Goal: Transaction & Acquisition: Book appointment/travel/reservation

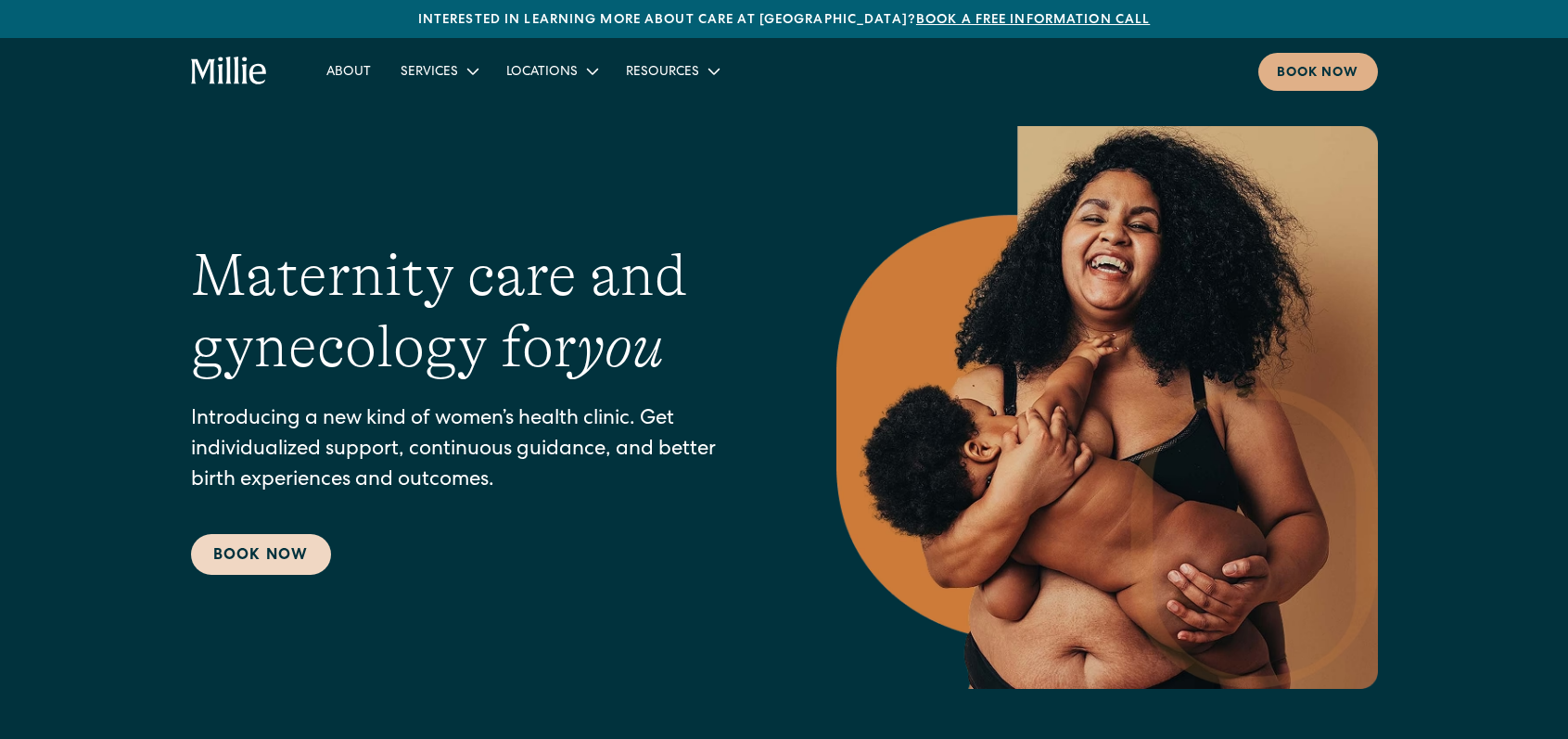
click at [289, 559] on link "Book Now" at bounding box center [261, 554] width 140 height 41
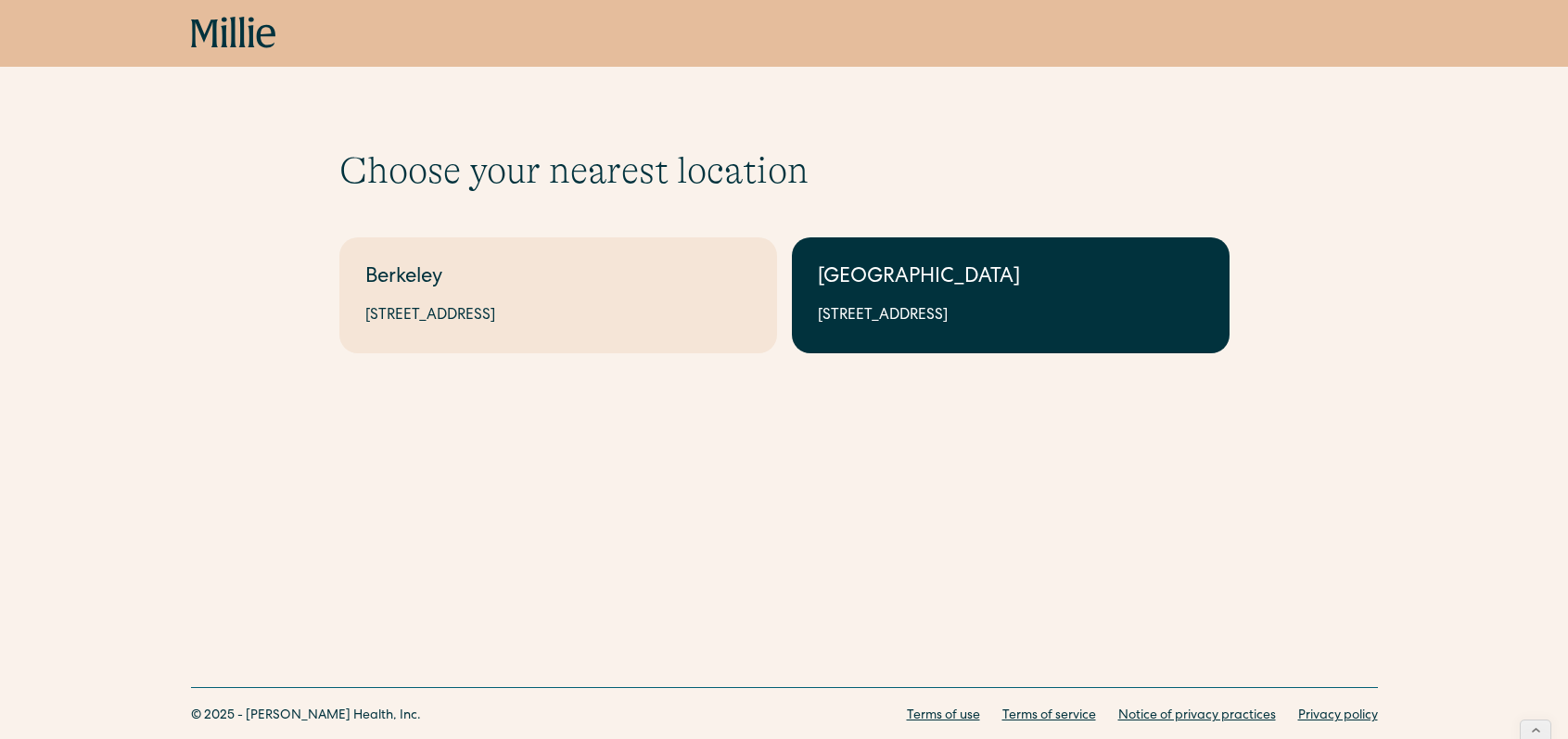
click at [892, 288] on div "[GEOGRAPHIC_DATA]" at bounding box center [1011, 278] width 385 height 30
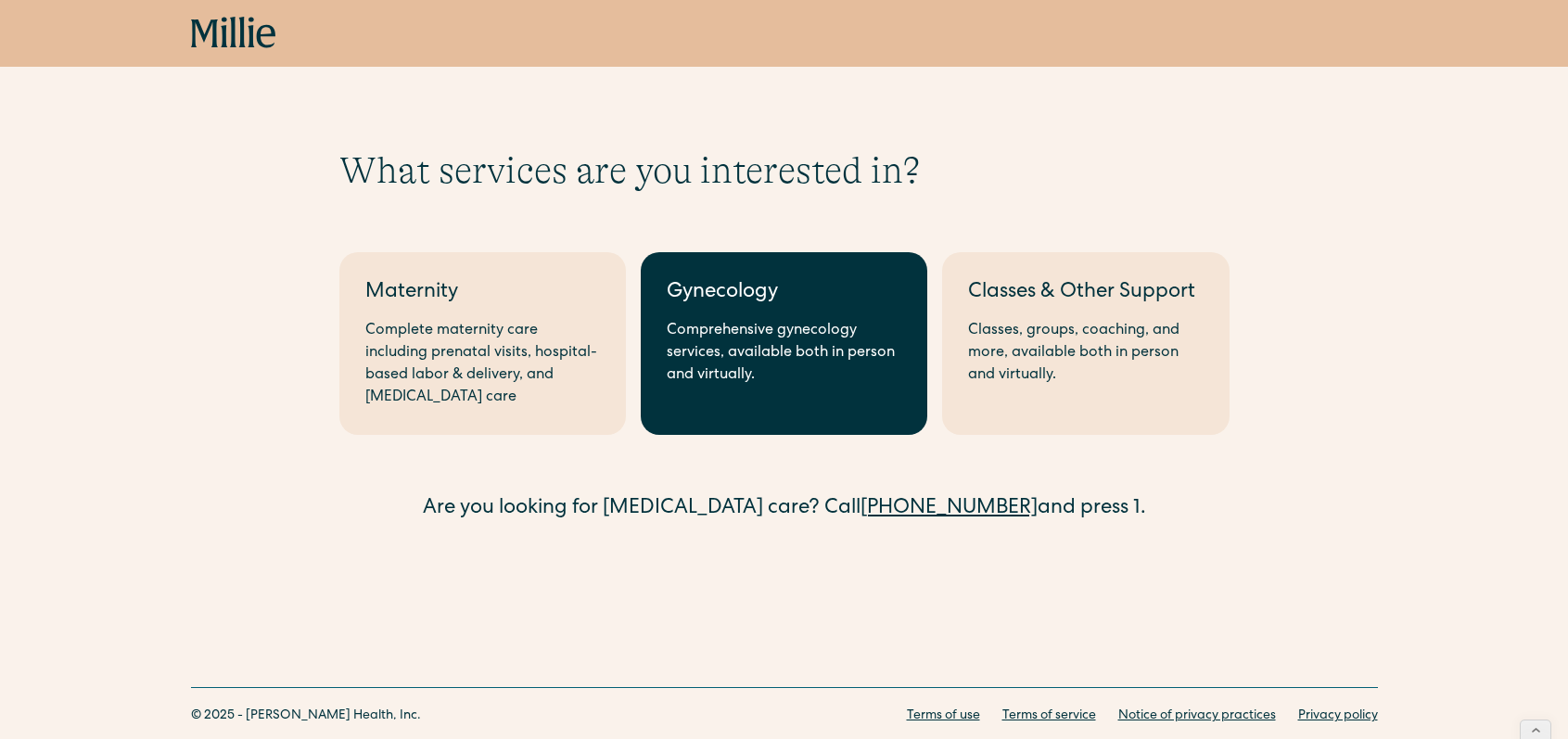
click at [726, 364] on div "Comprehensive gynecology services, available both in person and virtually." at bounding box center [784, 353] width 235 height 67
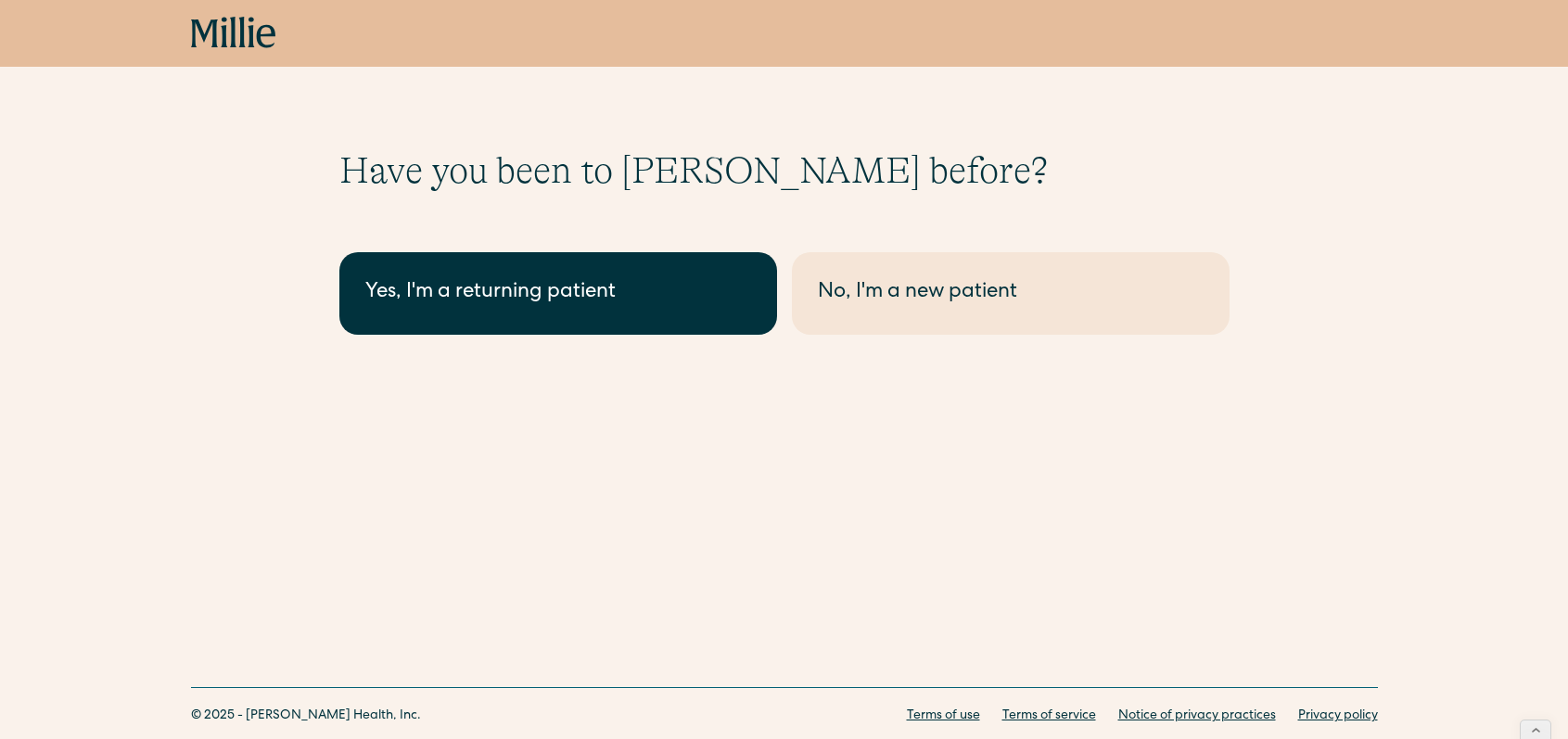
click at [642, 296] on div "Yes, I'm a returning patient" at bounding box center [558, 293] width 385 height 30
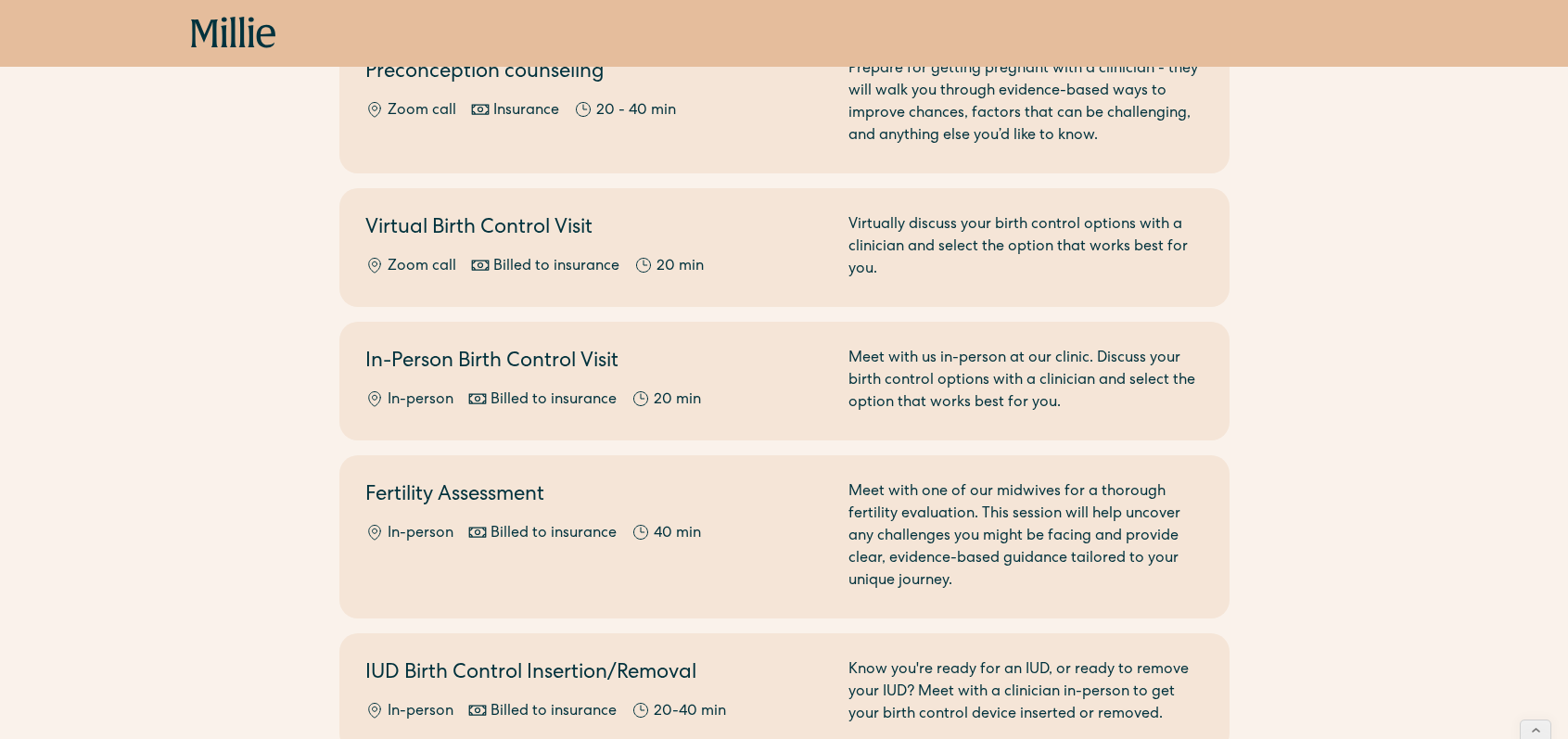
scroll to position [653, 0]
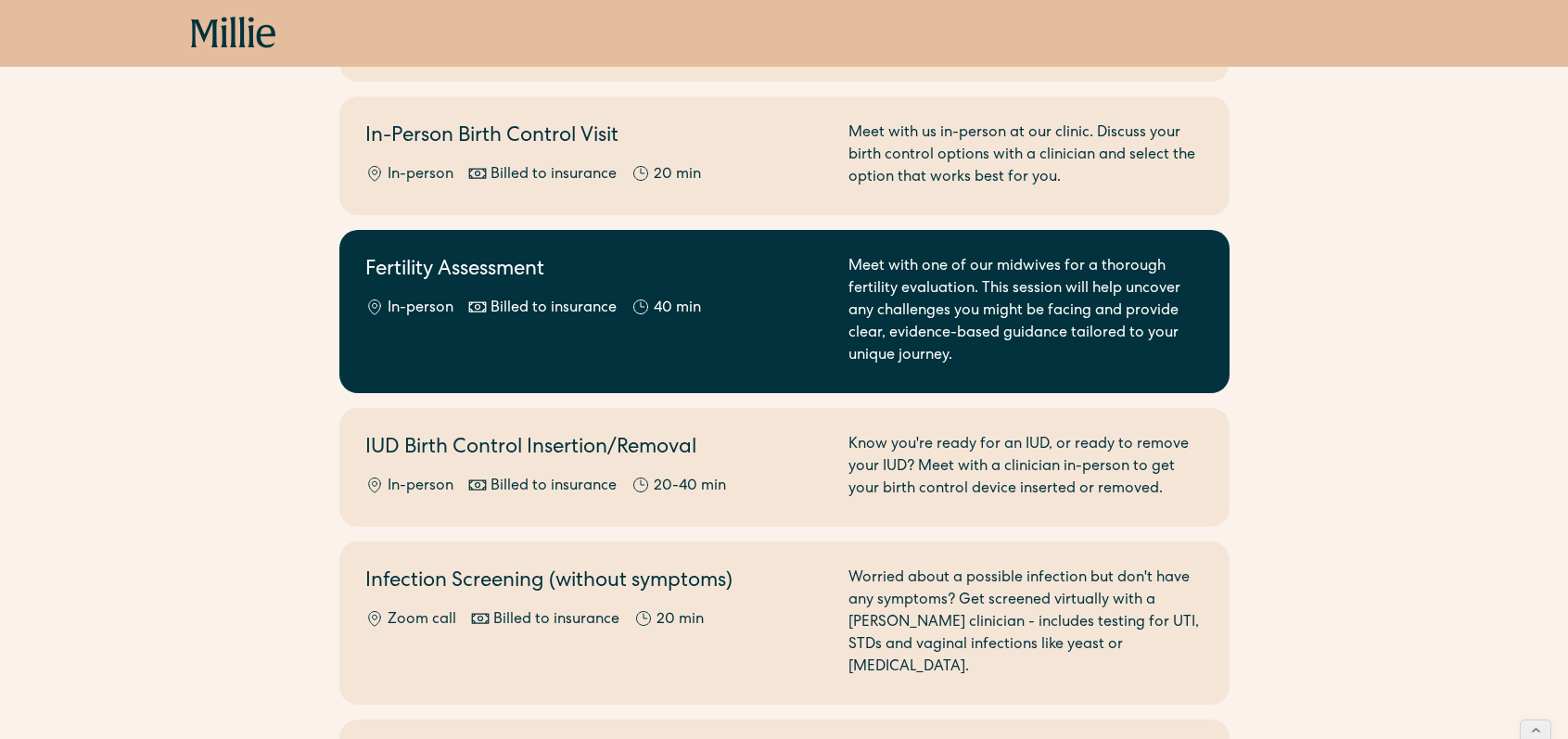
click at [670, 316] on div "40 min" at bounding box center [677, 309] width 47 height 23
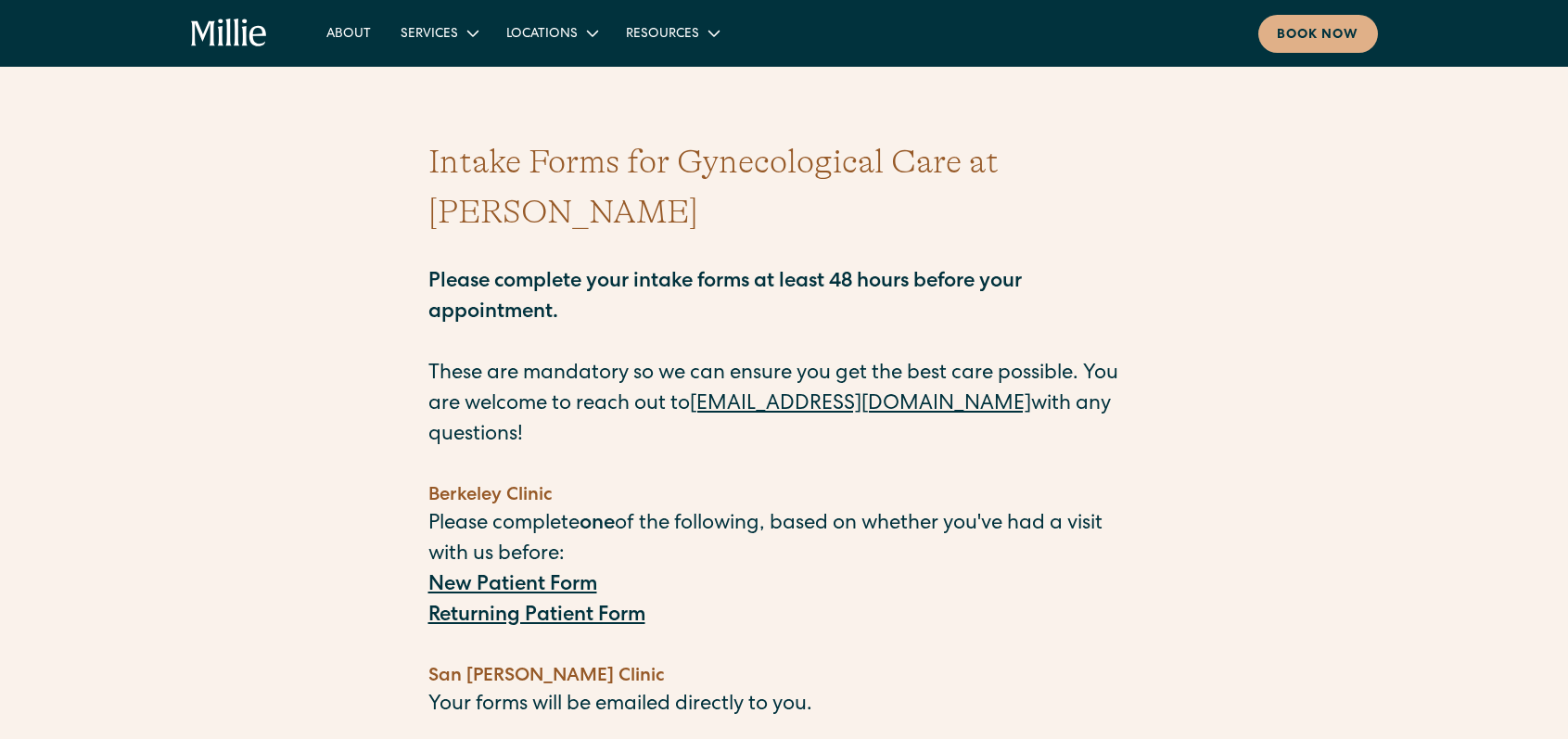
scroll to position [62, 0]
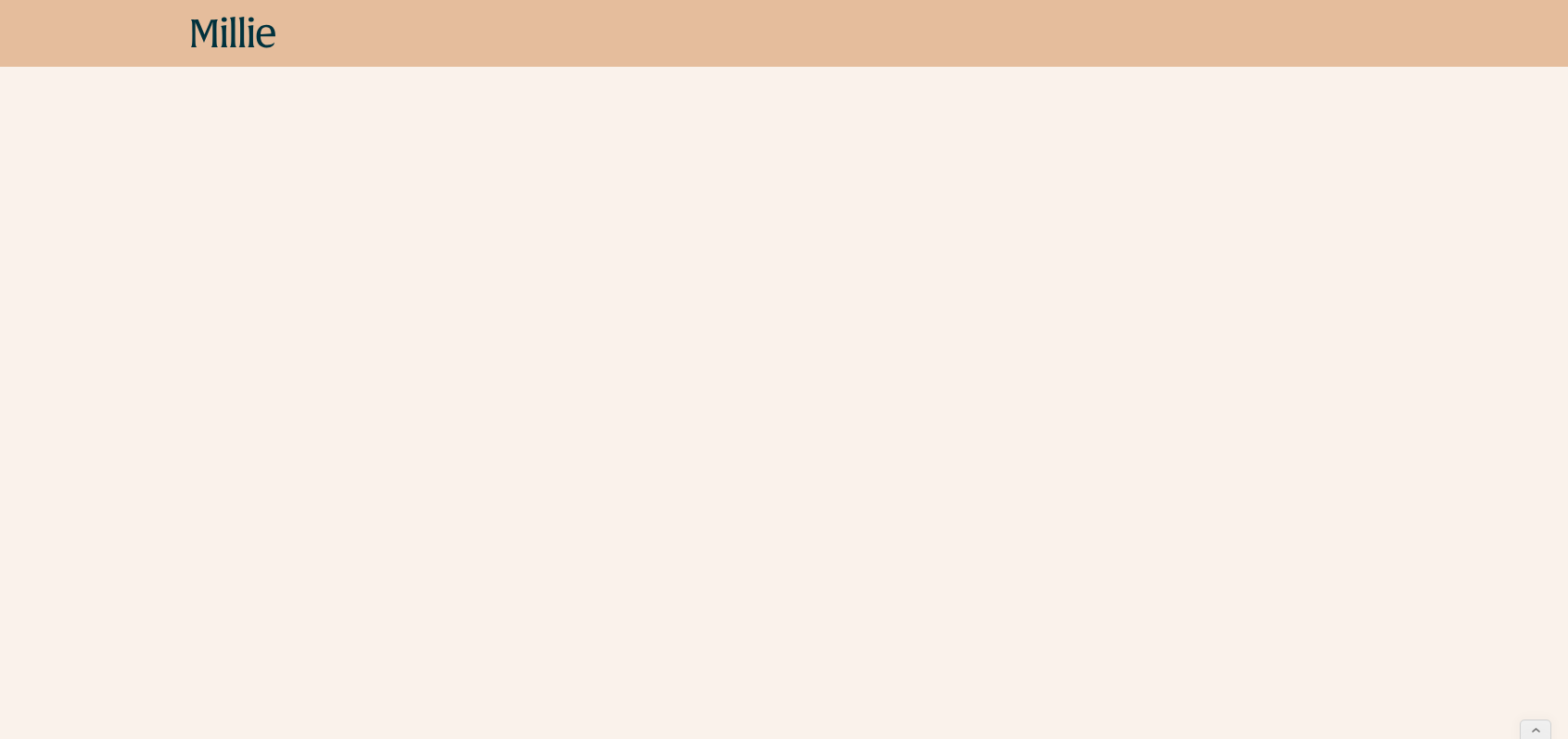
scroll to position [466, 0]
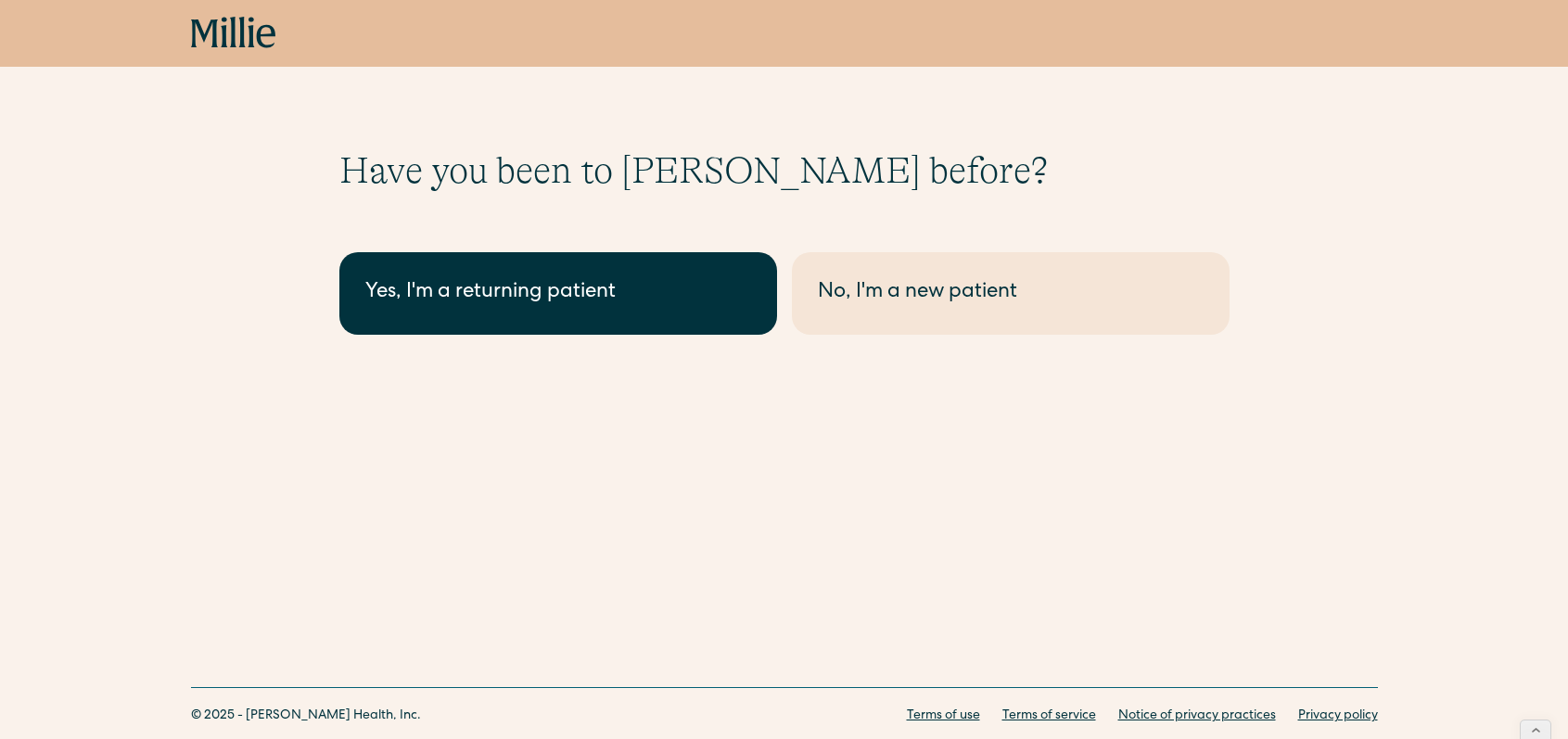
click at [428, 290] on div "Yes, I'm a returning patient" at bounding box center [558, 293] width 385 height 30
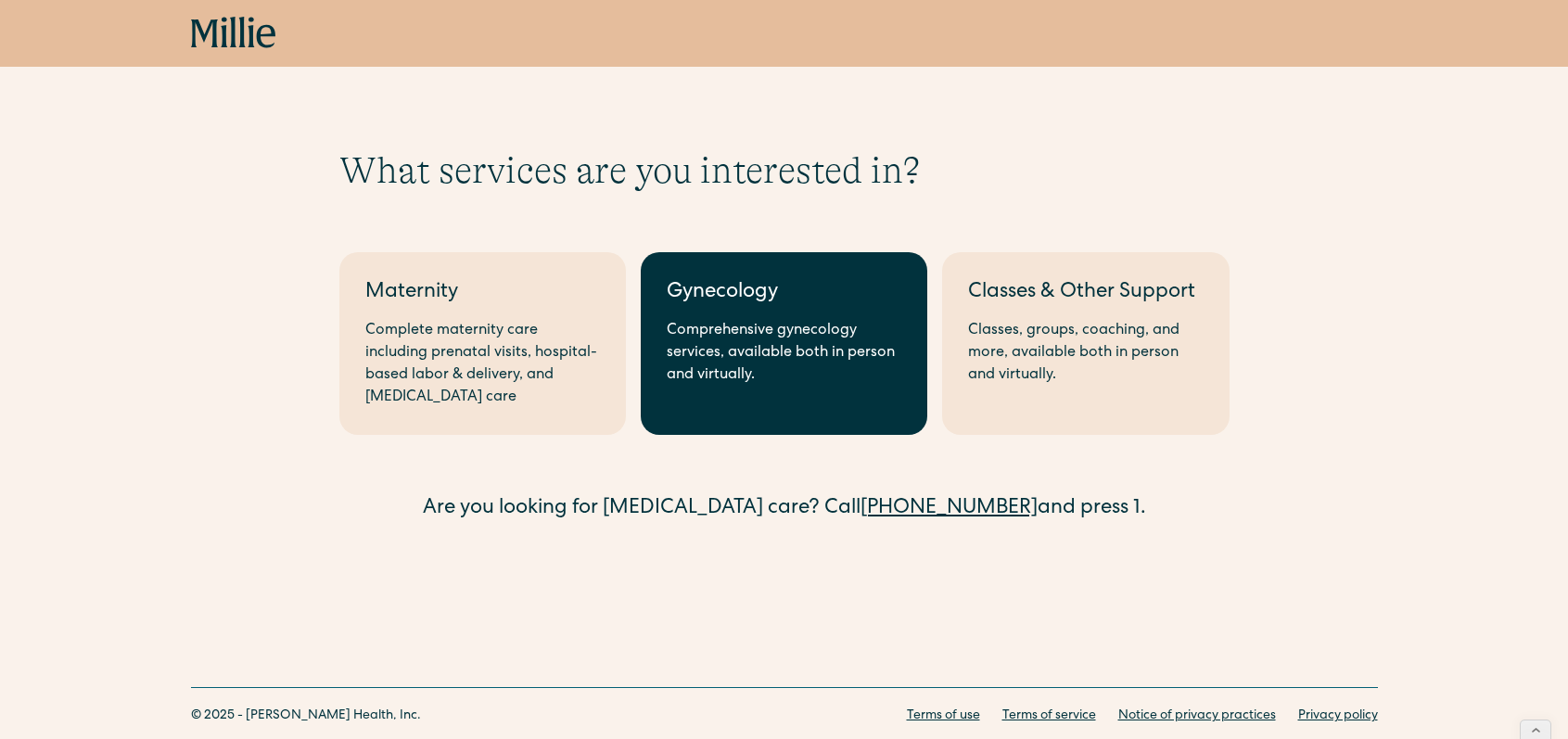
click at [759, 289] on div "Gynecology" at bounding box center [784, 293] width 235 height 30
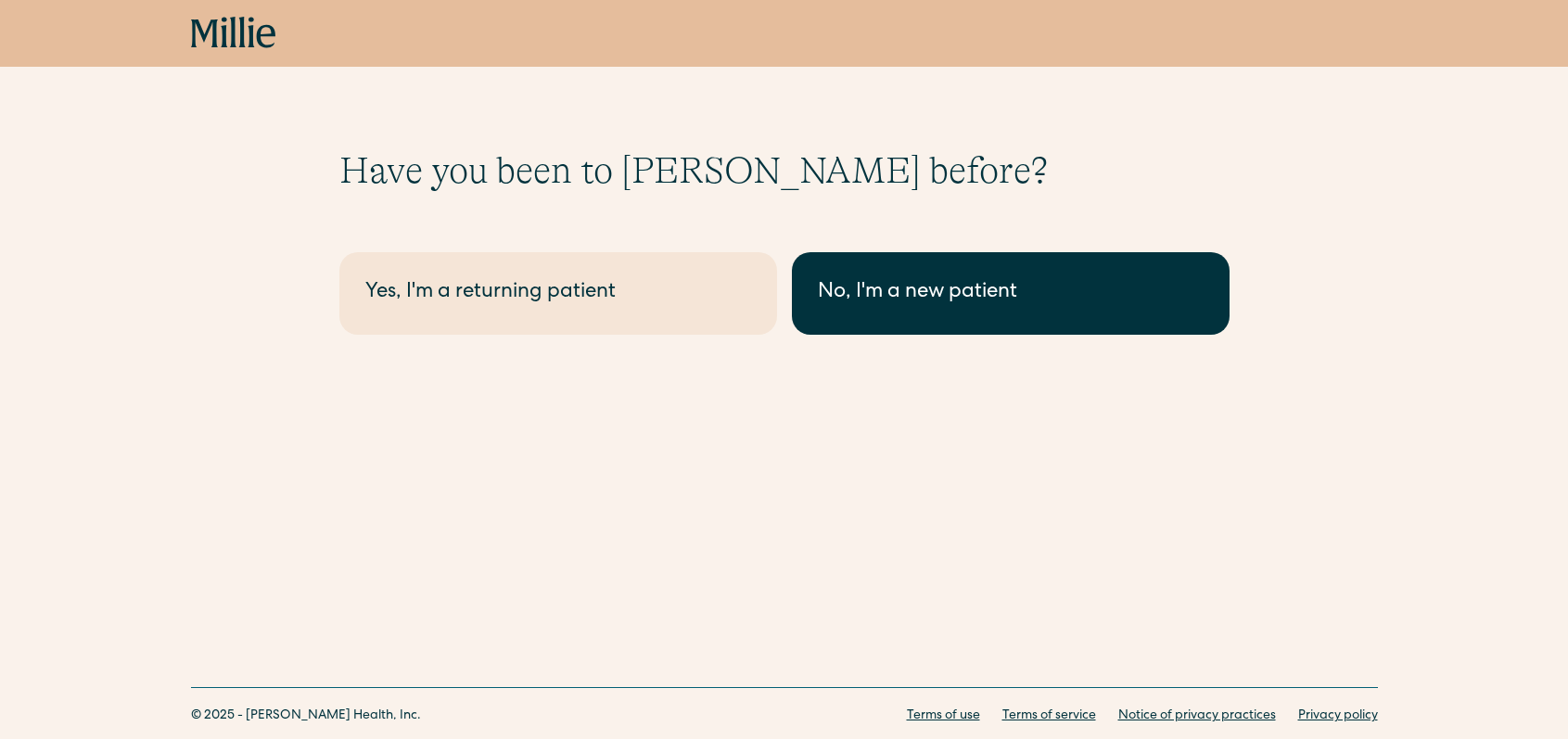
click at [898, 279] on div "No, I'm a new patient" at bounding box center [1011, 293] width 385 height 30
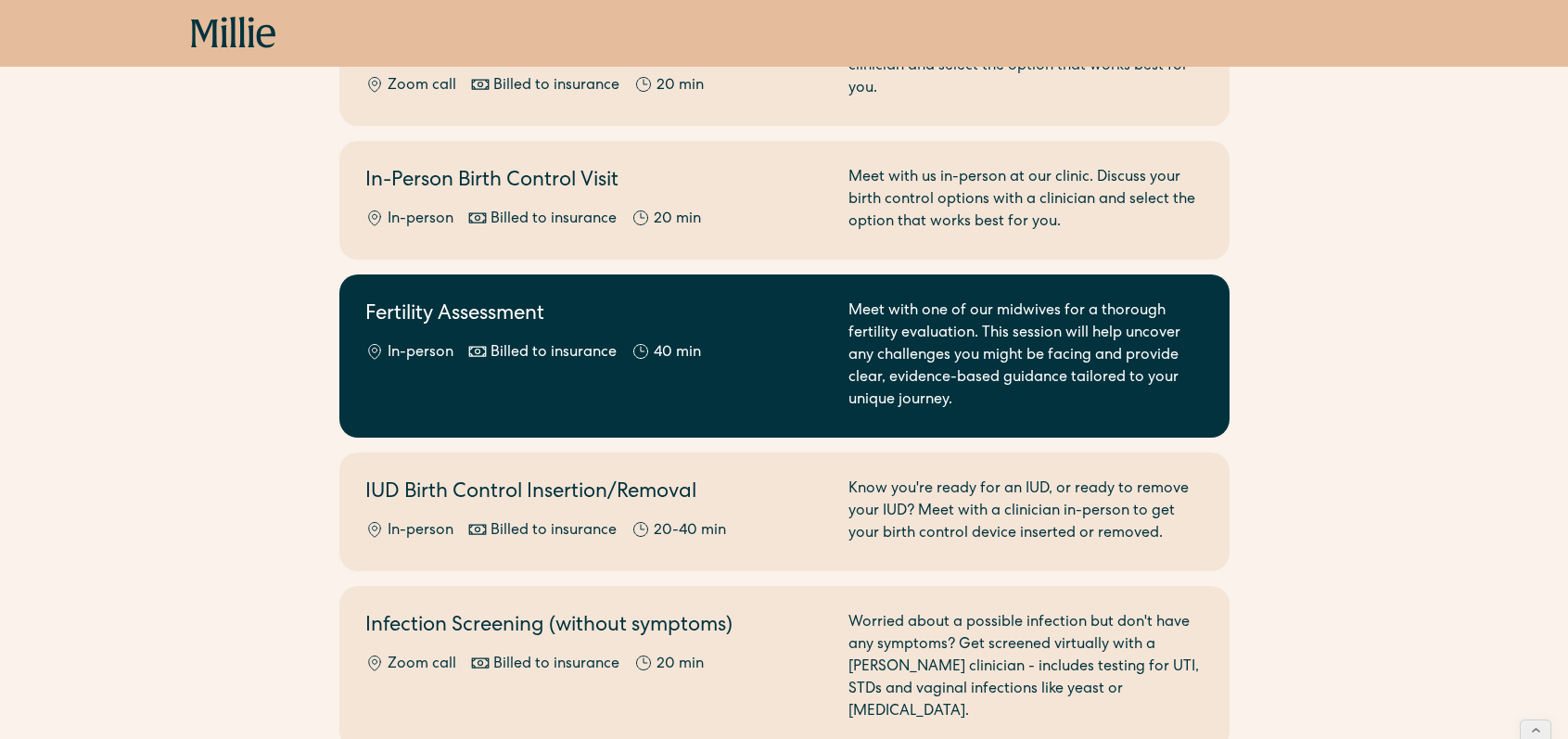
scroll to position [623, 0]
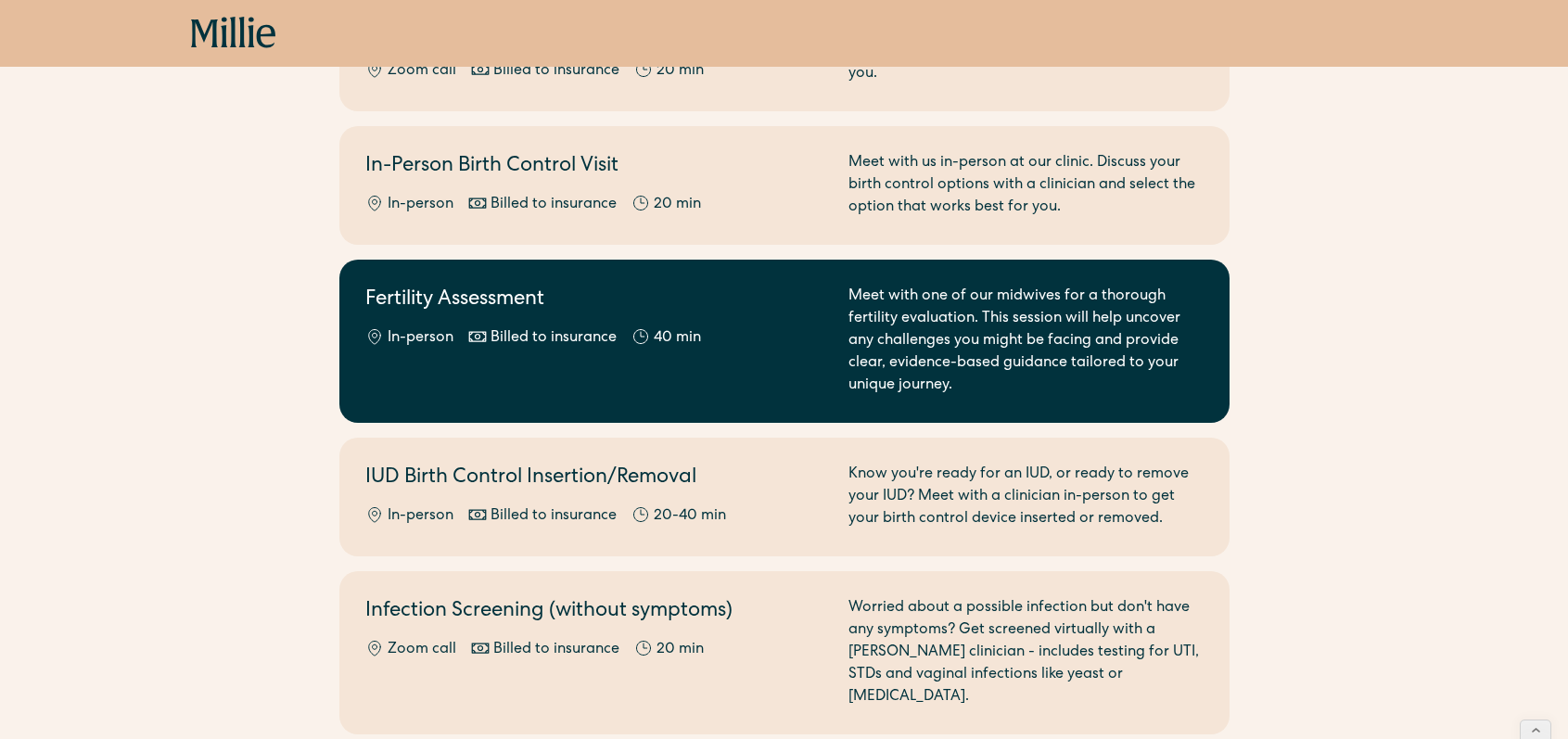
click at [592, 330] on div "Billed to insurance" at bounding box center [553, 338] width 126 height 23
